Goal: Task Accomplishment & Management: Use online tool/utility

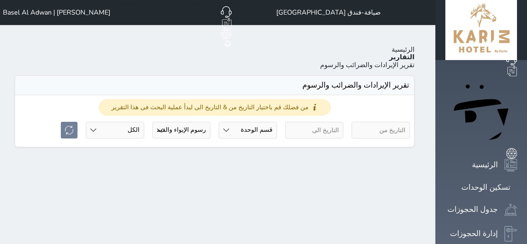
select select "full"
select select "all"
click at [500, 181] on link "تسكين الوحدات" at bounding box center [481, 187] width 72 height 12
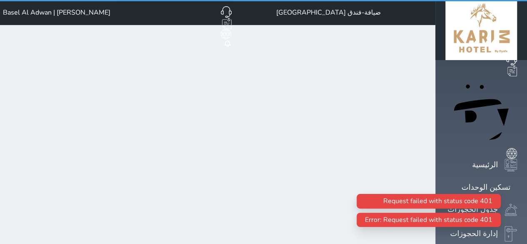
select select "full"
select select "all"
